Goal: Check status: Check status

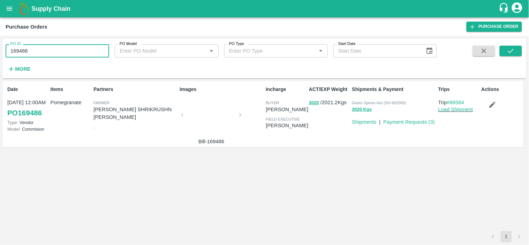
click at [49, 55] on input "169486" at bounding box center [58, 50] width 104 height 13
paste input "text"
type input "162086"
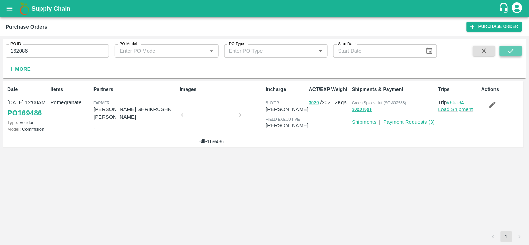
click at [501, 50] on button "submit" at bounding box center [511, 51] width 22 height 10
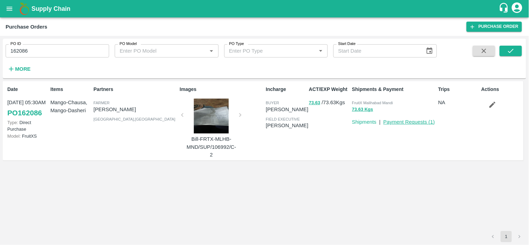
click at [410, 121] on link "Payment Requests ( 1 )" at bounding box center [410, 122] width 52 height 6
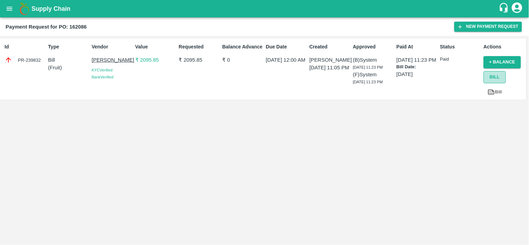
click at [496, 76] on button "Bill" at bounding box center [495, 77] width 22 height 12
click at [8, 10] on icon "open drawer" at bounding box center [10, 9] width 6 height 4
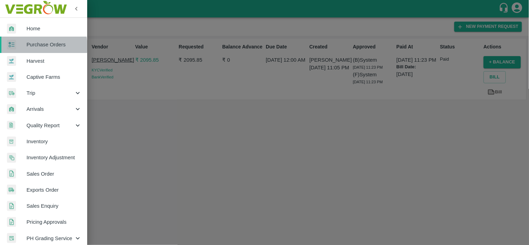
click at [36, 46] on span "Purchase Orders" at bounding box center [54, 45] width 55 height 8
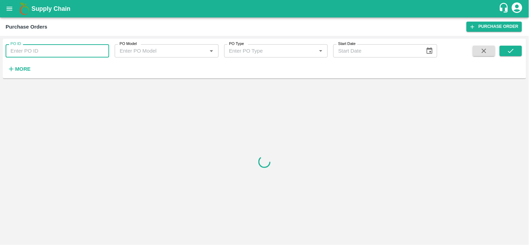
click at [36, 46] on input "PO ID" at bounding box center [58, 50] width 104 height 13
paste input "162086"
type input "162086"
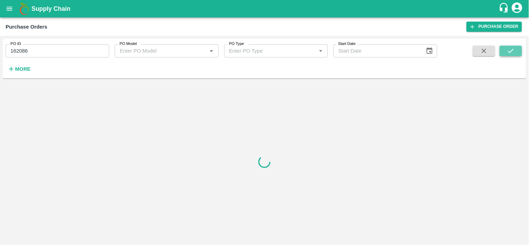
click at [515, 52] on icon "submit" at bounding box center [511, 51] width 8 height 8
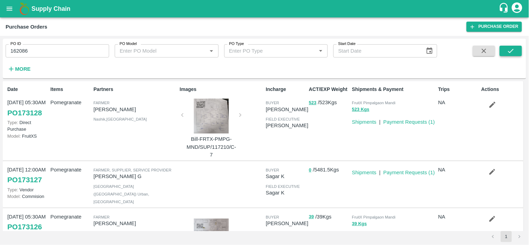
click at [506, 51] on button "submit" at bounding box center [511, 51] width 22 height 10
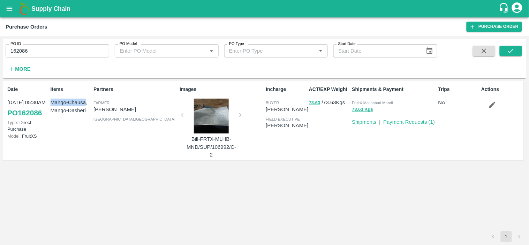
drag, startPoint x: 51, startPoint y: 102, endPoint x: 86, endPoint y: 100, distance: 35.0
click at [86, 100] on p "Mango-Chausa, Mango-Dasheri" at bounding box center [71, 107] width 40 height 16
copy p "Mango-Chausa"
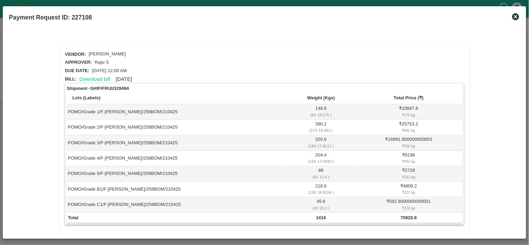
click at [518, 15] on icon at bounding box center [516, 16] width 7 height 7
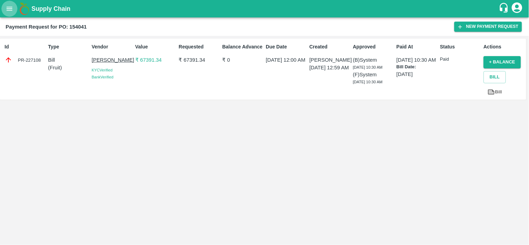
click at [5, 7] on button "open drawer" at bounding box center [9, 9] width 16 height 16
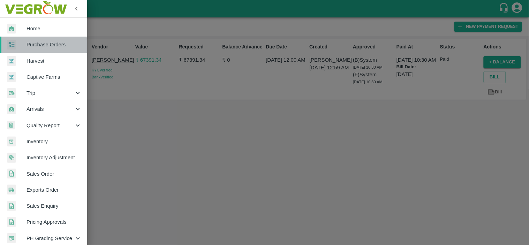
click at [35, 46] on span "Purchase Orders" at bounding box center [54, 45] width 55 height 8
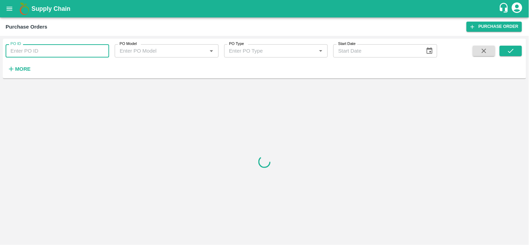
click at [35, 51] on input "PO ID" at bounding box center [58, 50] width 104 height 13
paste input "162085"
type input "162085"
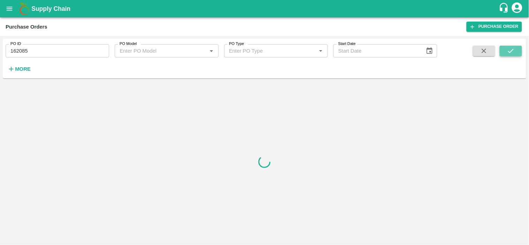
click at [511, 49] on icon "submit" at bounding box center [511, 51] width 8 height 8
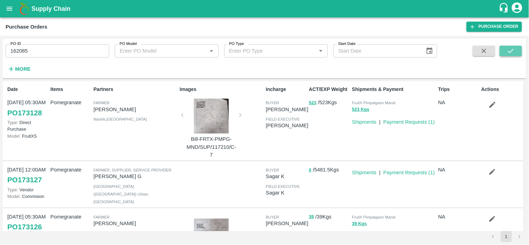
click at [515, 49] on icon "submit" at bounding box center [511, 51] width 8 height 8
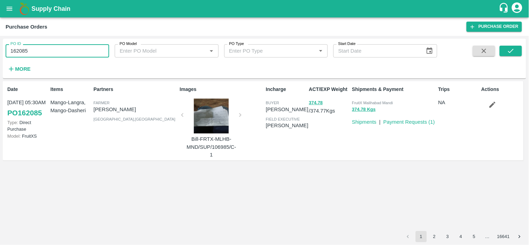
click at [46, 55] on input "162085" at bounding box center [58, 50] width 104 height 13
paste input "text"
type input "162084"
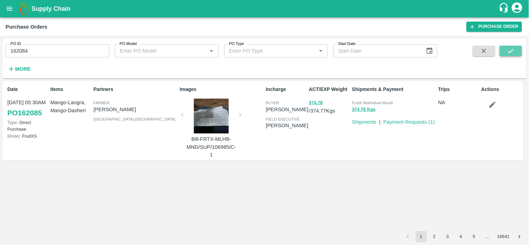
click at [515, 50] on icon "submit" at bounding box center [511, 51] width 8 height 8
click at [398, 120] on link "Payment Requests ( 1 )" at bounding box center [410, 122] width 52 height 6
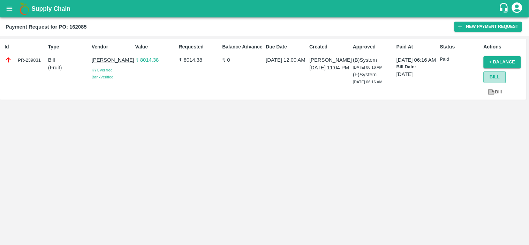
click at [494, 79] on button "Bill" at bounding box center [495, 77] width 22 height 12
click at [10, 9] on icon "open drawer" at bounding box center [10, 9] width 6 height 4
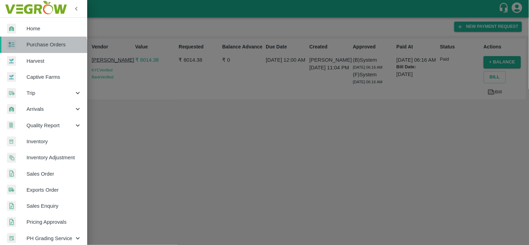
click at [33, 47] on span "Purchase Orders" at bounding box center [54, 45] width 55 height 8
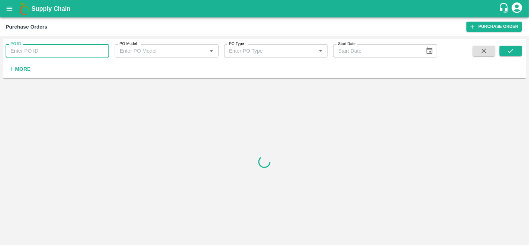
click at [35, 50] on input "PO ID" at bounding box center [58, 50] width 104 height 13
paste input "162084"
type input "162084"
click at [512, 52] on icon "submit" at bounding box center [511, 51] width 8 height 8
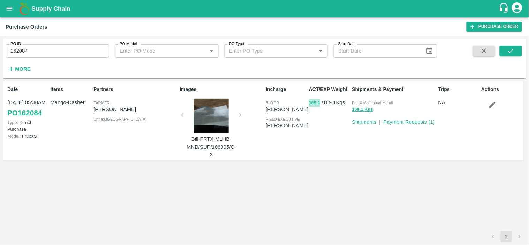
click at [316, 105] on button "169.1" at bounding box center [315, 103] width 12 height 8
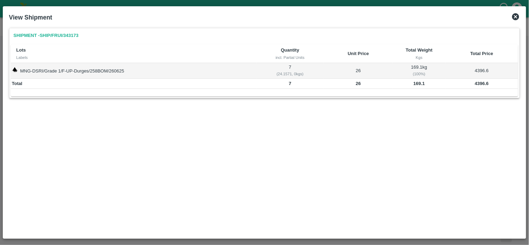
click at [515, 17] on icon at bounding box center [516, 17] width 8 height 8
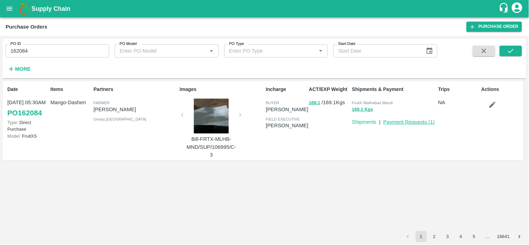
click at [415, 122] on link "Payment Requests ( 1 )" at bounding box center [410, 122] width 52 height 6
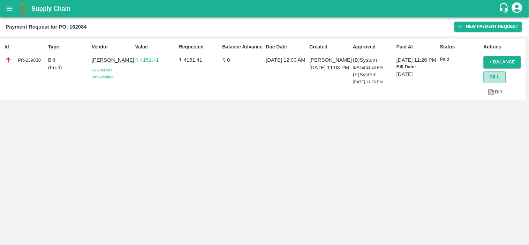
click at [498, 75] on button "Bill" at bounding box center [495, 77] width 22 height 12
click at [491, 79] on button "Bill" at bounding box center [495, 77] width 22 height 12
click at [15, 10] on button "open drawer" at bounding box center [9, 9] width 16 height 16
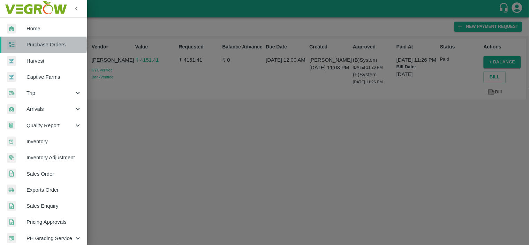
click at [42, 45] on span "Purchase Orders" at bounding box center [54, 45] width 55 height 8
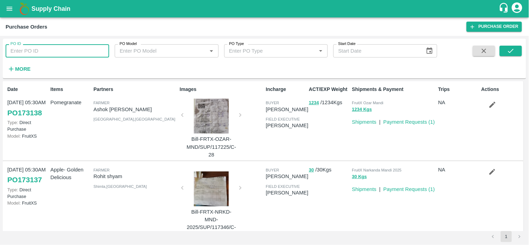
click at [29, 46] on input "PO ID" at bounding box center [58, 50] width 104 height 13
paste input "161916"
click at [514, 51] on icon "submit" at bounding box center [511, 51] width 8 height 8
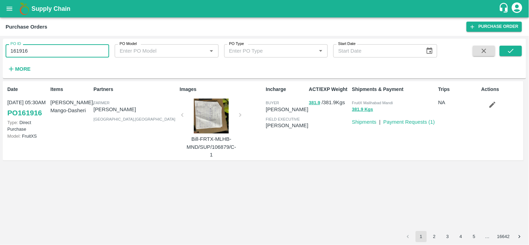
click at [71, 51] on input "161916" at bounding box center [58, 50] width 104 height 13
paste input "text"
type input "161900"
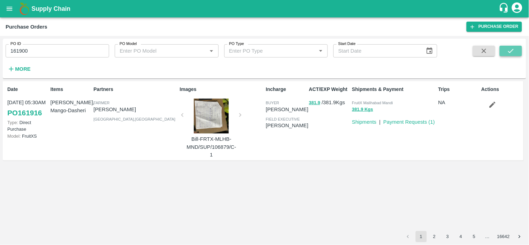
click at [519, 54] on button "submit" at bounding box center [511, 51] width 22 height 10
click at [415, 122] on link "Payment Requests ( 1 )" at bounding box center [410, 122] width 52 height 6
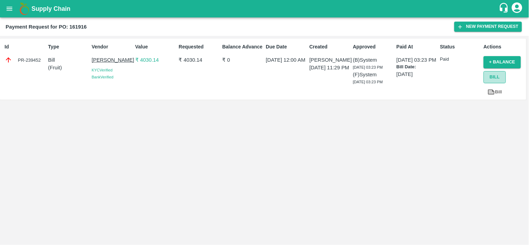
click at [498, 79] on button "Bill" at bounding box center [495, 77] width 22 height 12
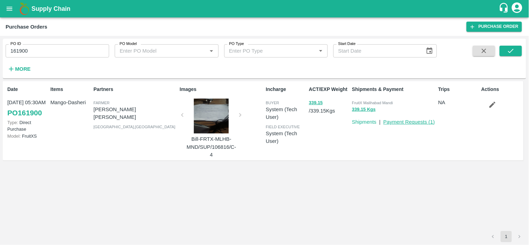
click at [420, 121] on link "Payment Requests ( 1 )" at bounding box center [410, 122] width 52 height 6
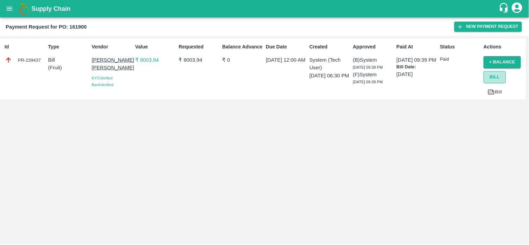
click at [492, 74] on button "Bill" at bounding box center [495, 77] width 22 height 12
